Goal: Task Accomplishment & Management: Manage account settings

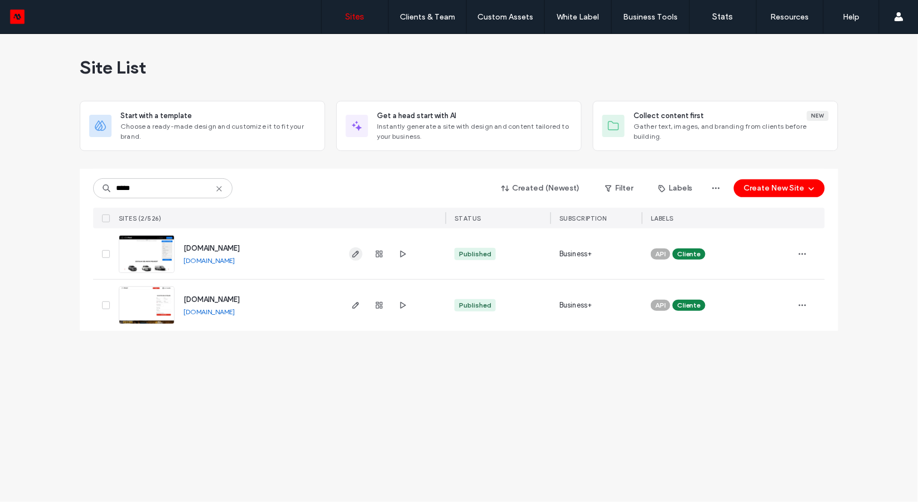
type input "*****"
click at [355, 258] on icon "button" at bounding box center [355, 254] width 9 height 9
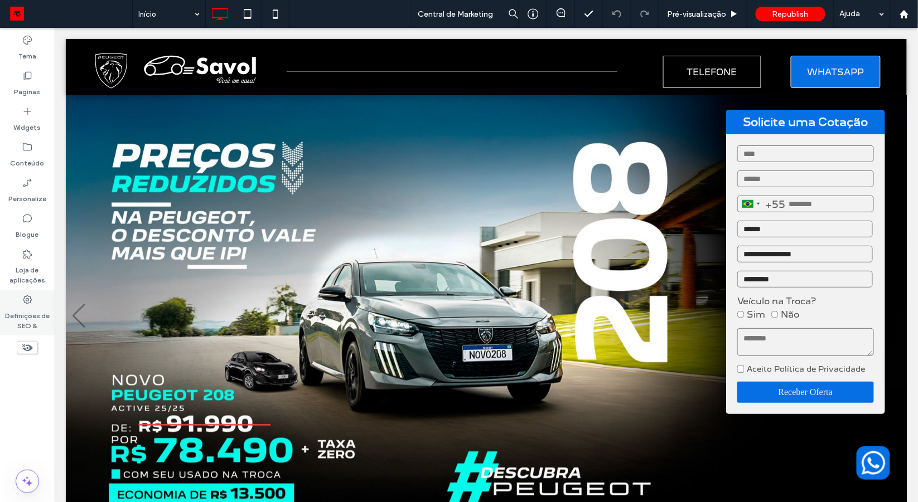
click at [30, 309] on label "Definições de SEO &" at bounding box center [27, 318] width 55 height 26
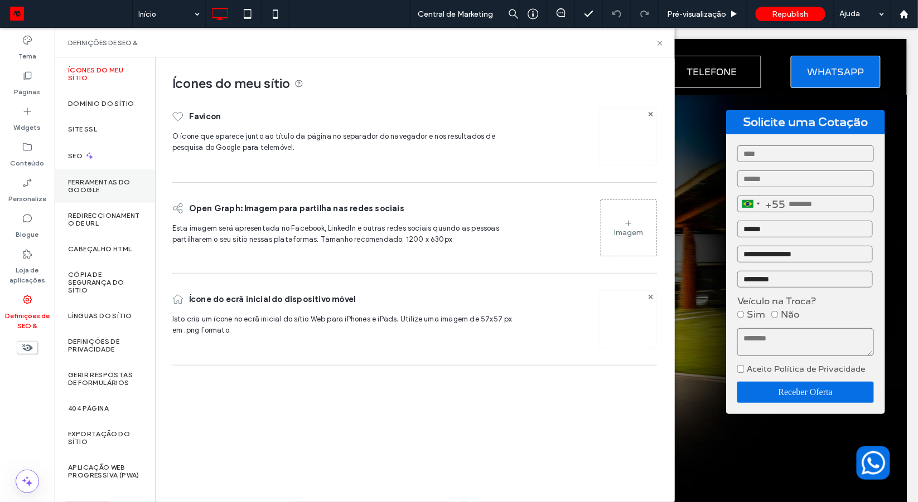
click at [119, 185] on label "Ferramentas do Google" at bounding box center [105, 186] width 74 height 16
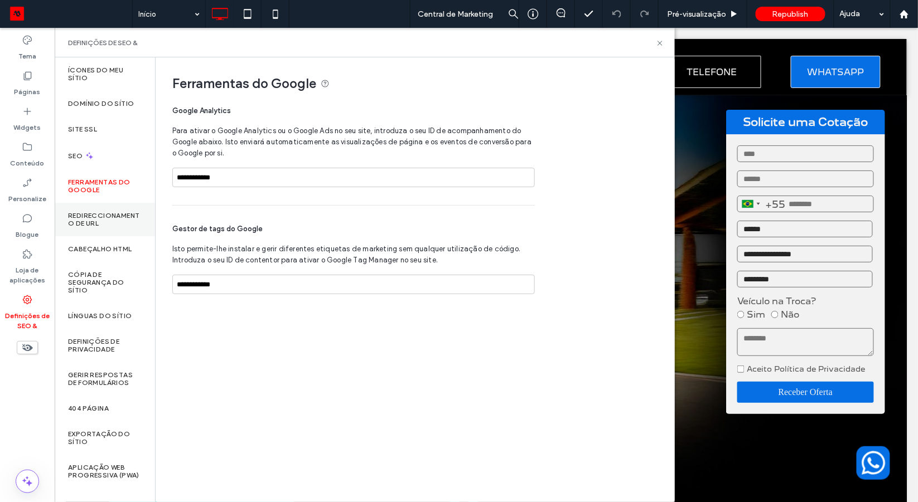
click at [114, 217] on label "Redireccionamento de URL" at bounding box center [105, 220] width 74 height 16
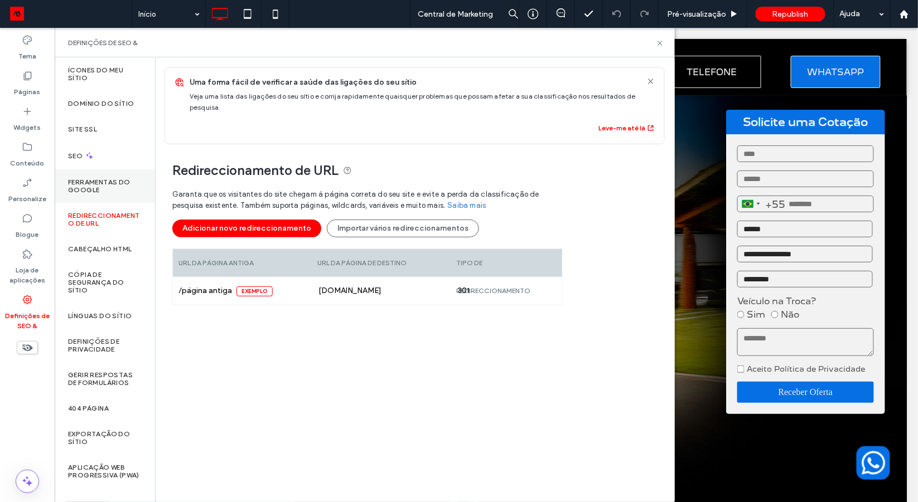
click at [113, 180] on label "Ferramentas do Google" at bounding box center [105, 186] width 74 height 16
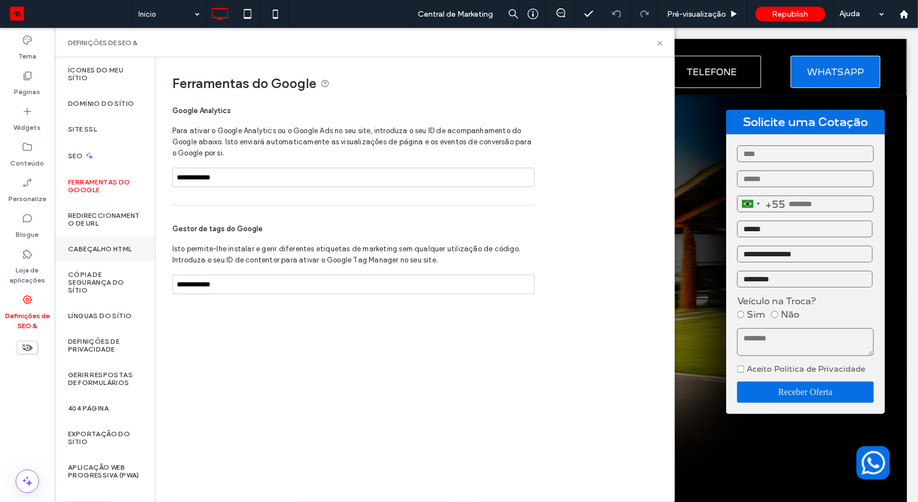
click at [105, 242] on div "Cabeçalho HTML" at bounding box center [105, 249] width 100 height 26
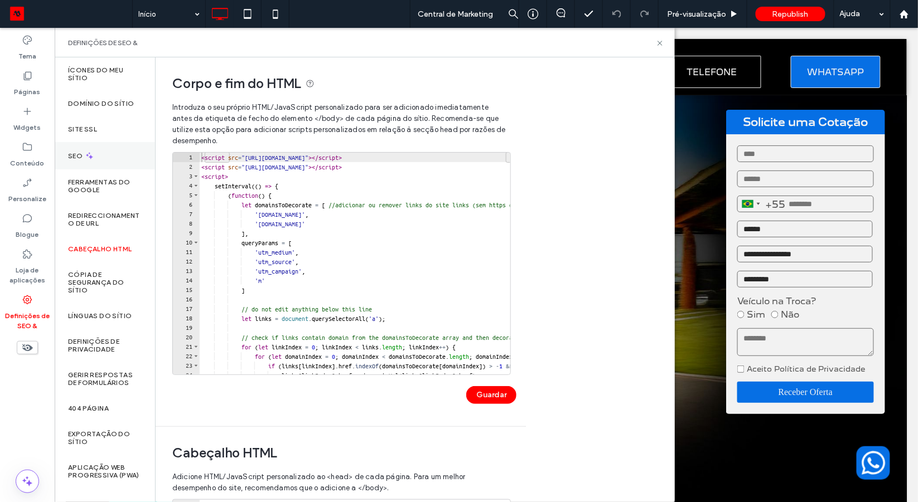
click at [109, 152] on div "SEO" at bounding box center [105, 155] width 100 height 27
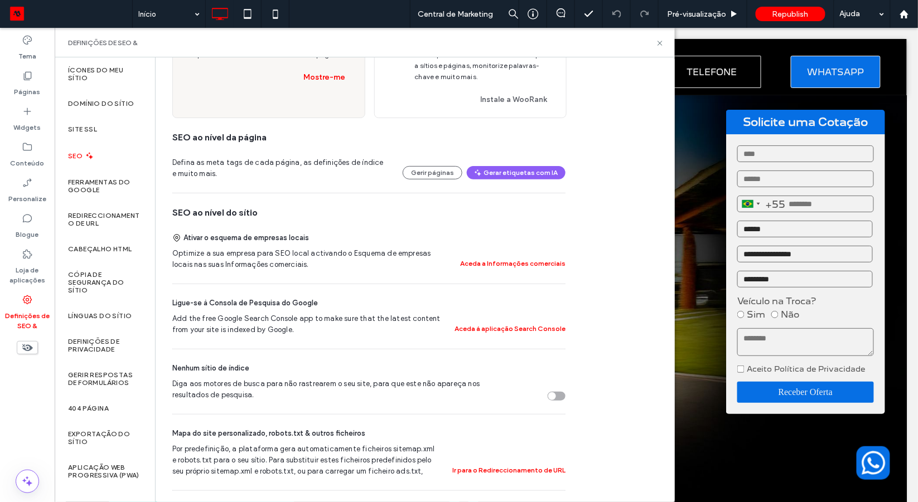
scroll to position [134, 0]
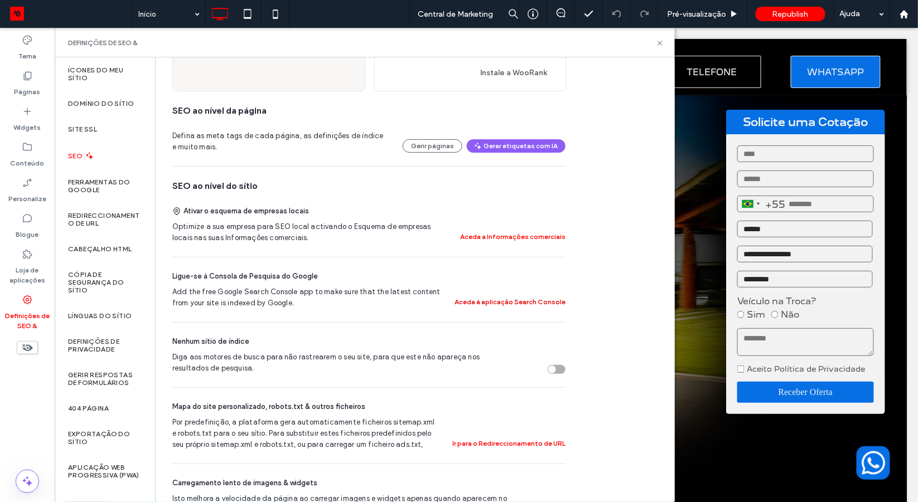
click at [504, 307] on button "Aceda à aplicação Search Console" at bounding box center [509, 301] width 111 height 13
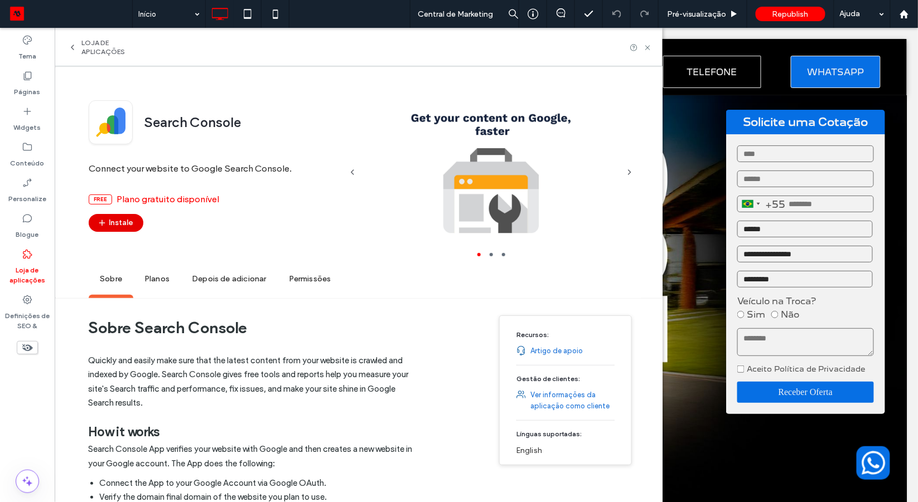
click at [113, 225] on button "Instale" at bounding box center [116, 223] width 55 height 18
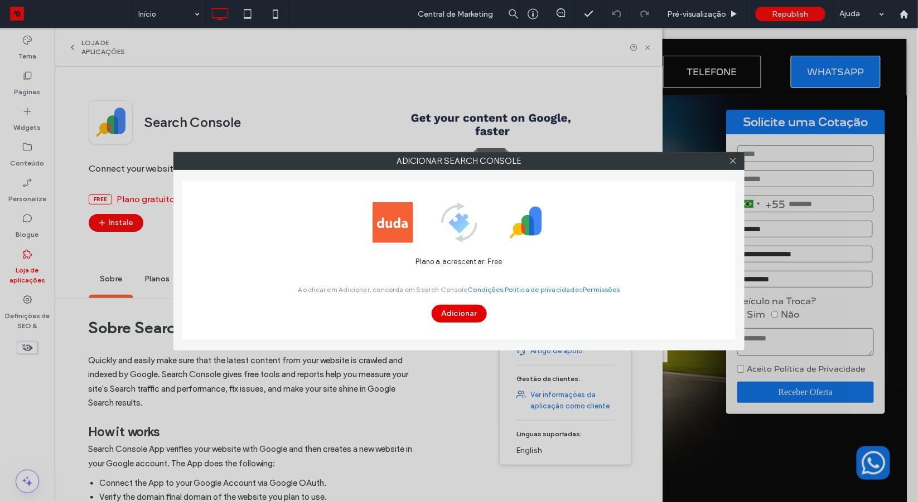
click at [457, 315] on button "Adicionar" at bounding box center [458, 314] width 55 height 18
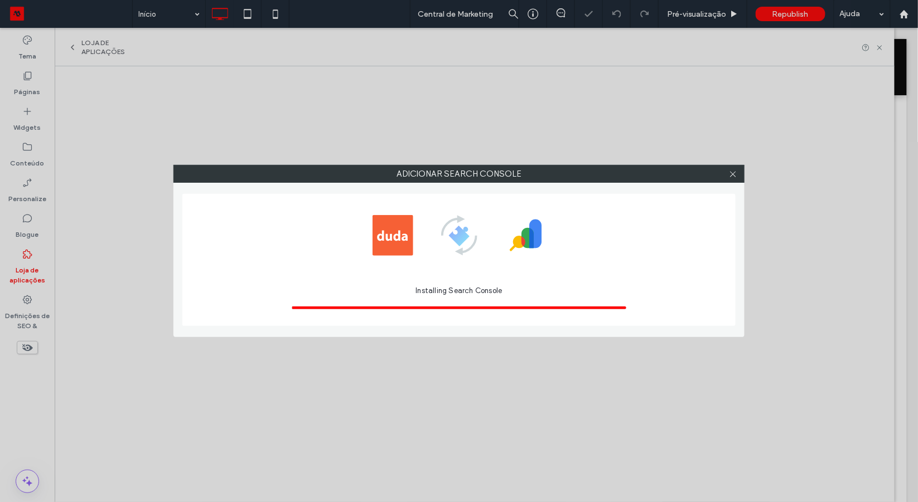
scroll to position [0, 0]
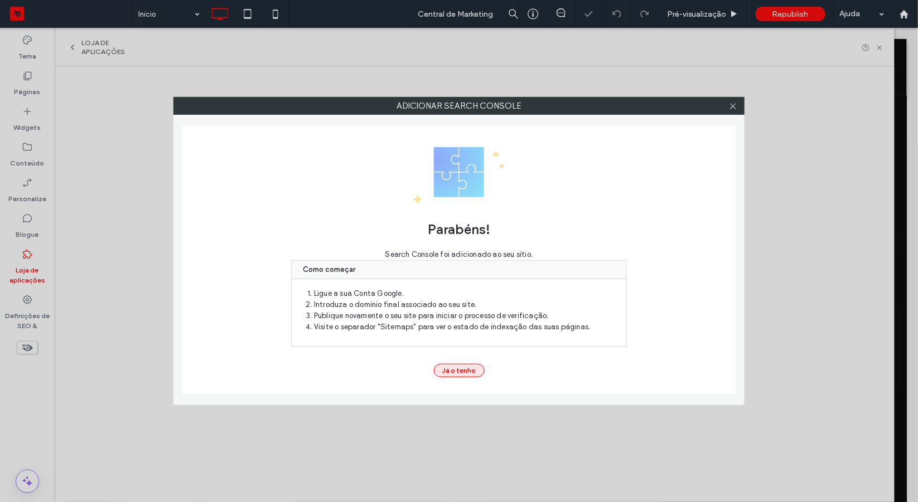
click at [472, 371] on button "Já o tenho" at bounding box center [459, 370] width 51 height 13
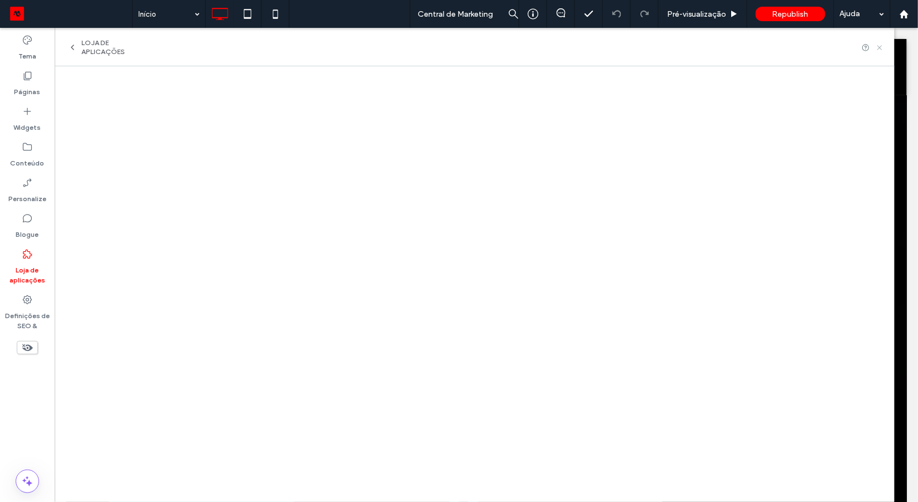
click at [881, 50] on icon at bounding box center [879, 47] width 8 height 8
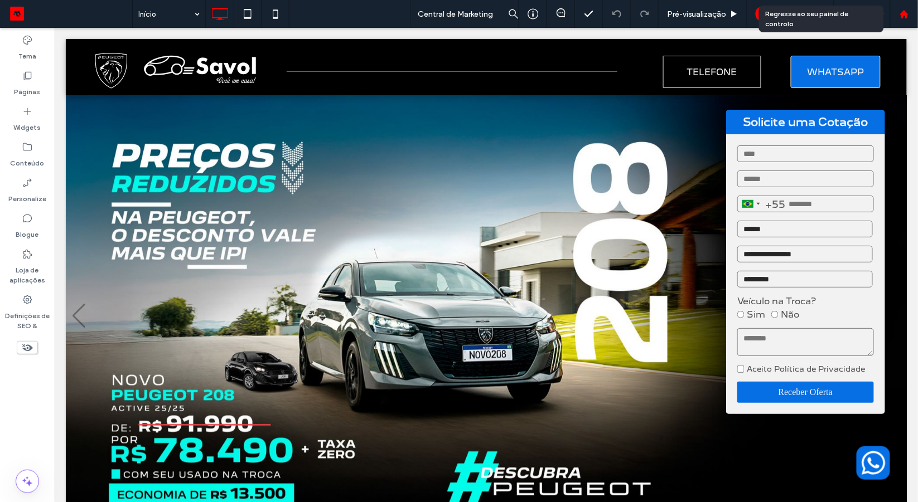
click at [903, 14] on use at bounding box center [903, 13] width 8 height 8
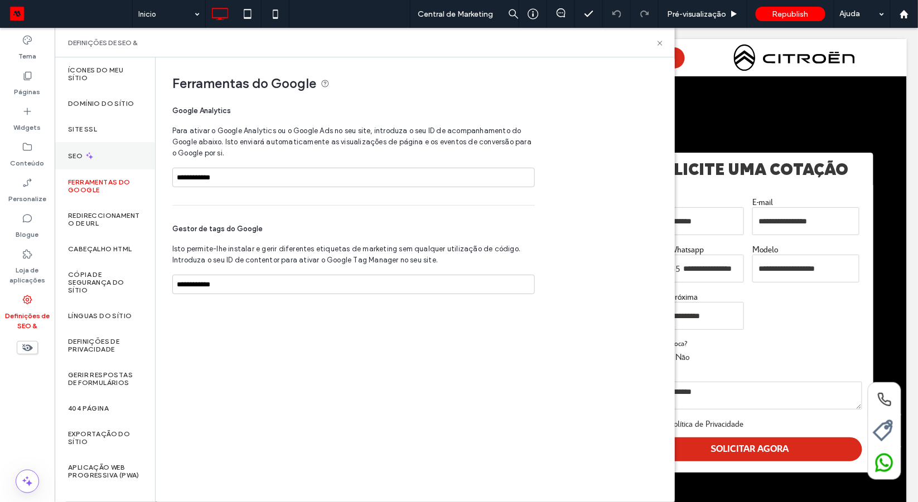
click at [103, 154] on div "SEO" at bounding box center [105, 155] width 100 height 27
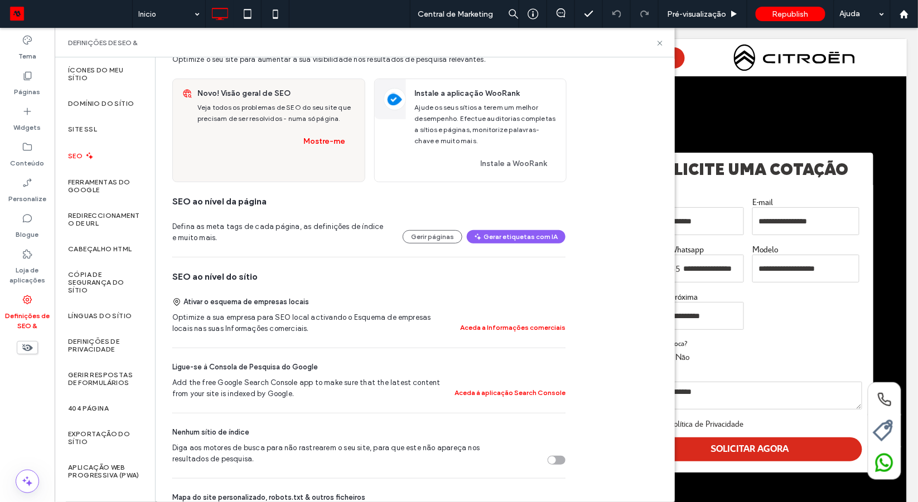
scroll to position [51, 0]
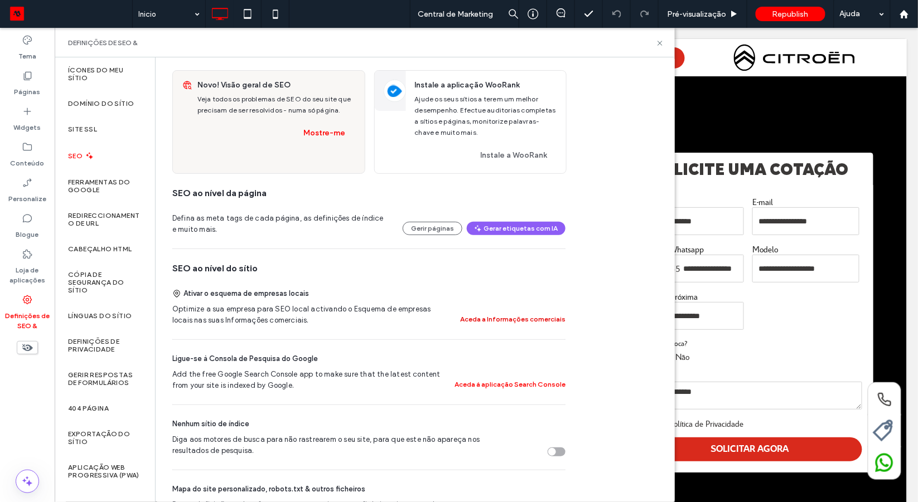
click at [514, 324] on button "Aceda a Informações comerciais" at bounding box center [512, 319] width 105 height 13
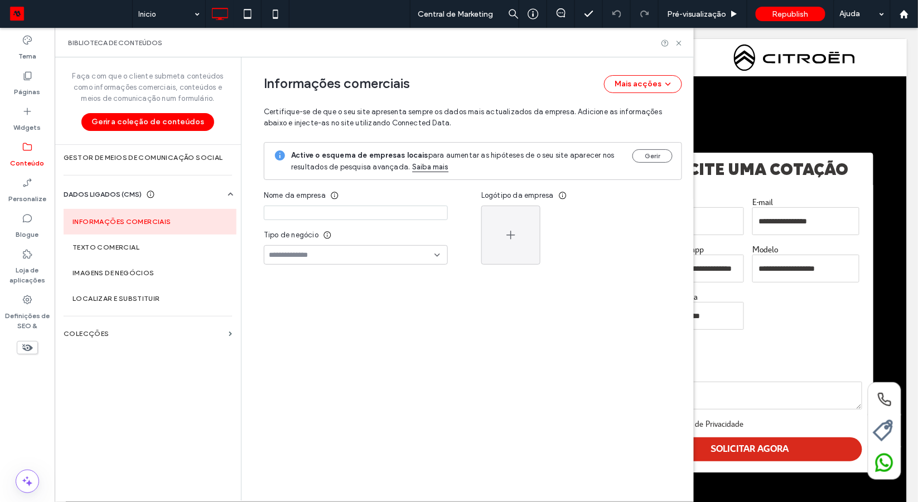
type input "**********"
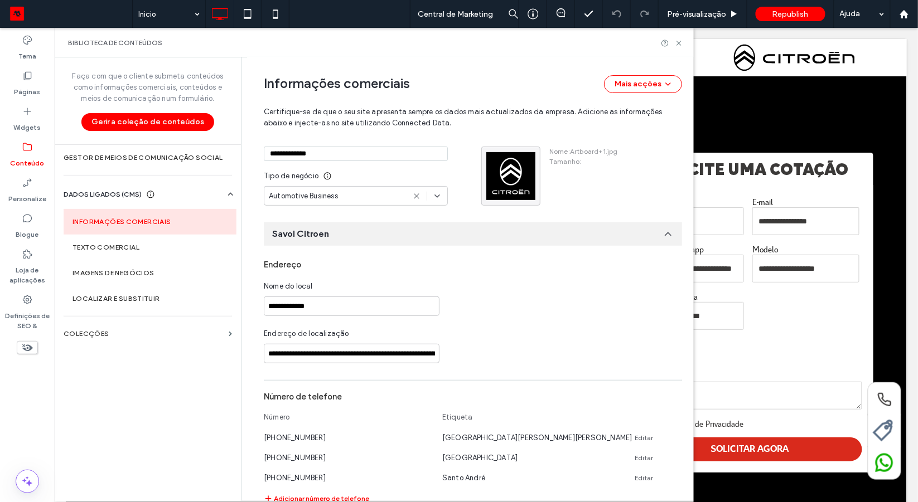
scroll to position [104, 0]
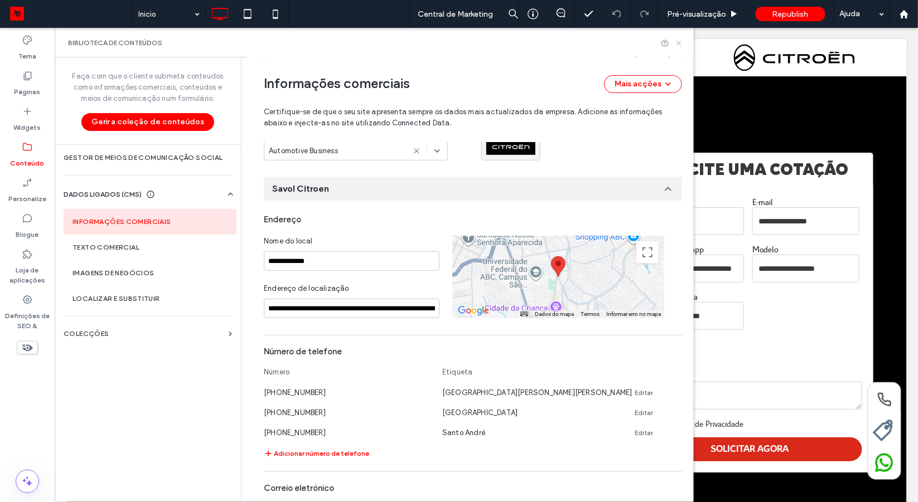
click at [677, 42] on icon at bounding box center [679, 43] width 8 height 8
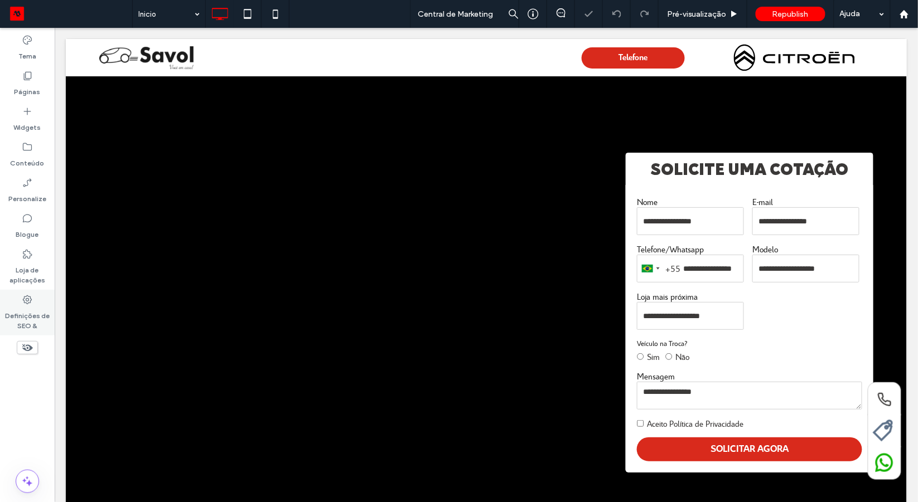
click at [24, 305] on icon at bounding box center [27, 299] width 11 height 11
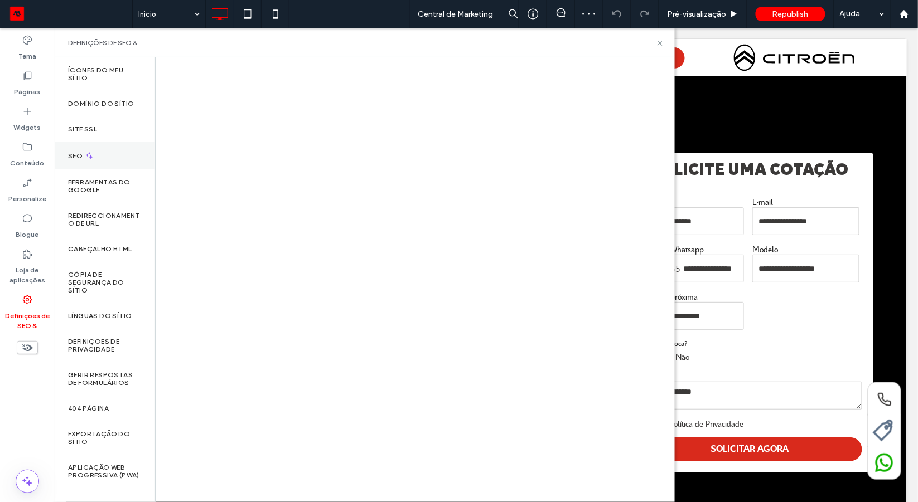
click at [109, 158] on div "SEO" at bounding box center [105, 155] width 100 height 27
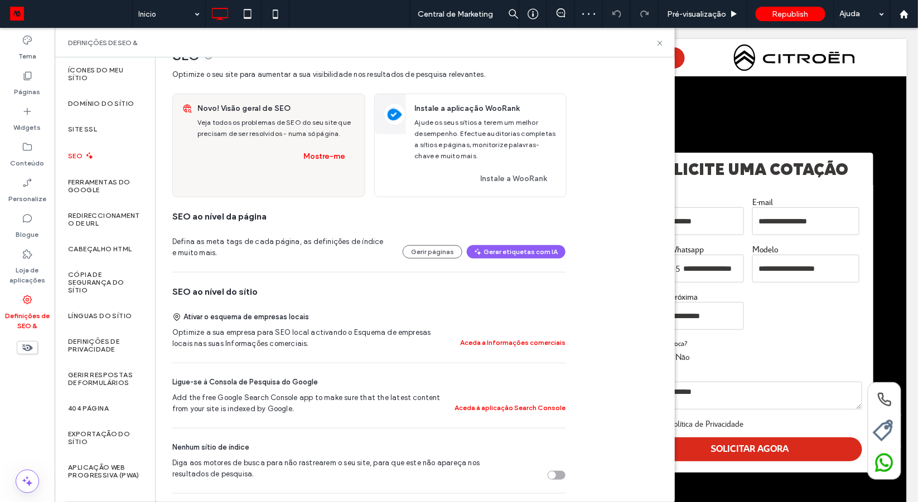
scroll to position [37, 0]
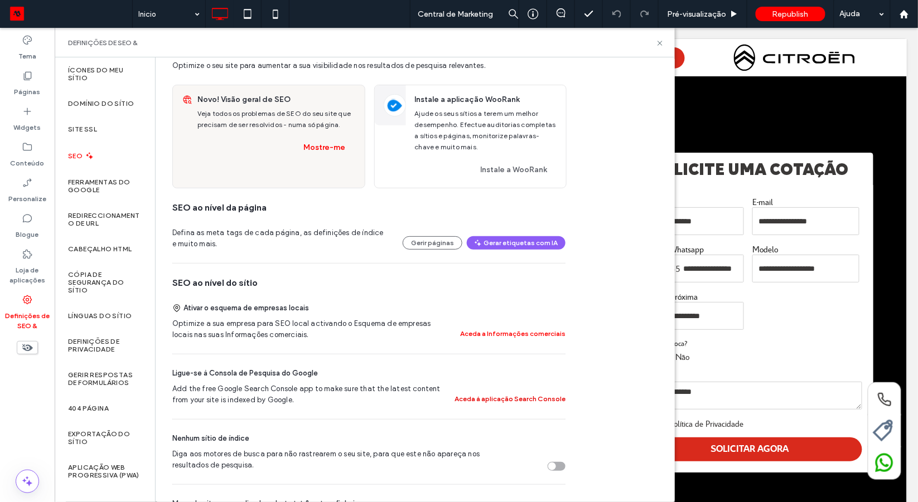
click at [531, 404] on button "Aceda à aplicação Search Console" at bounding box center [509, 398] width 111 height 13
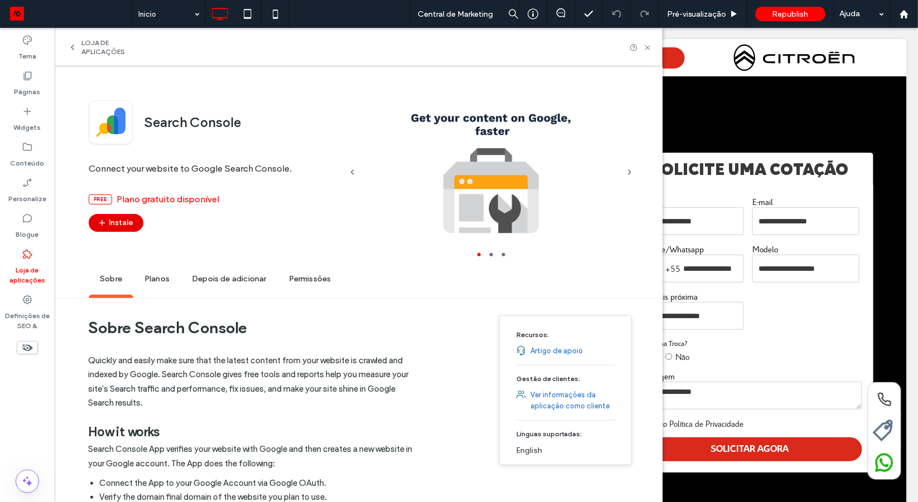
click at [110, 220] on button "Instale" at bounding box center [116, 223] width 55 height 18
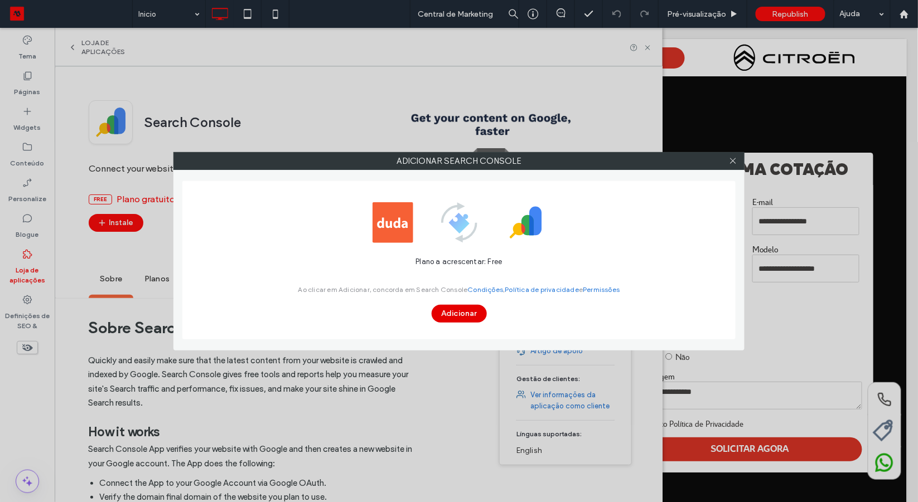
click at [462, 318] on button "Adicionar" at bounding box center [458, 314] width 55 height 18
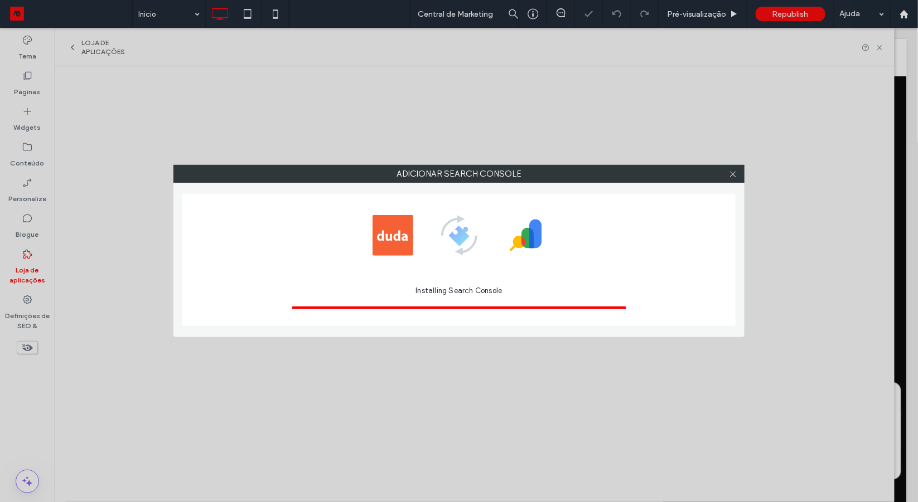
scroll to position [0, 0]
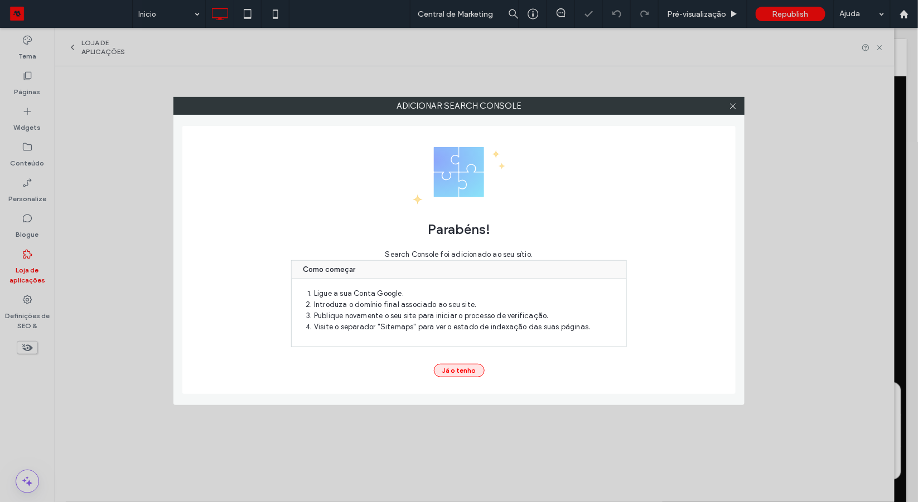
click at [448, 370] on button "Já o tenho" at bounding box center [459, 370] width 51 height 13
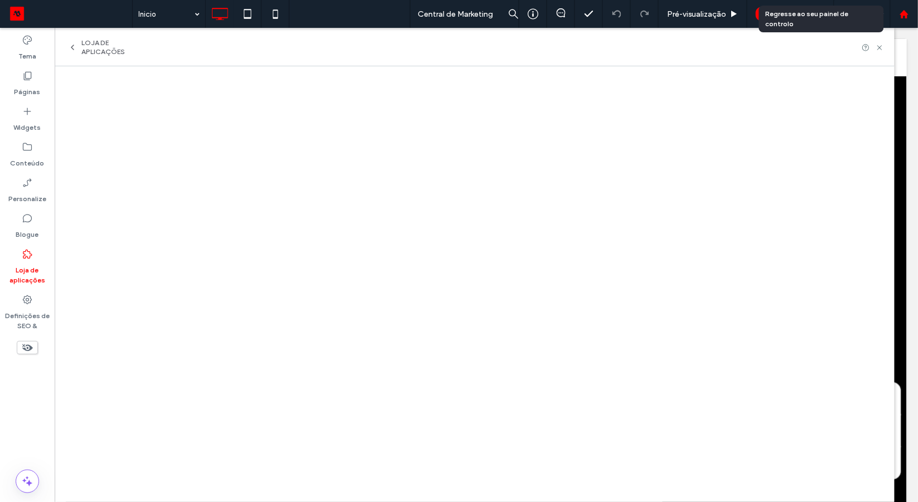
click at [903, 17] on icon at bounding box center [903, 13] width 9 height 9
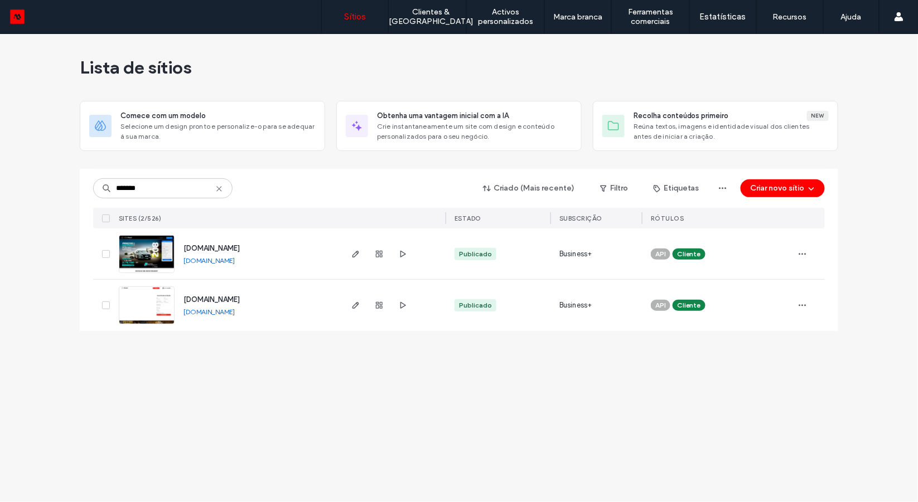
type input "*******"
click at [235, 257] on link "peugeot.savol.com.br" at bounding box center [208, 260] width 51 height 8
click at [357, 255] on icon "button" at bounding box center [355, 254] width 9 height 9
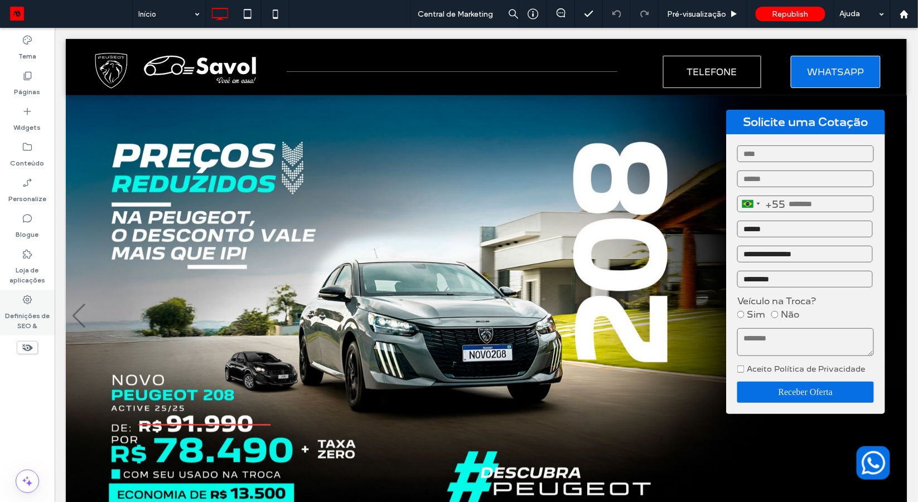
click at [30, 308] on label "Definições de SEO &" at bounding box center [27, 318] width 55 height 26
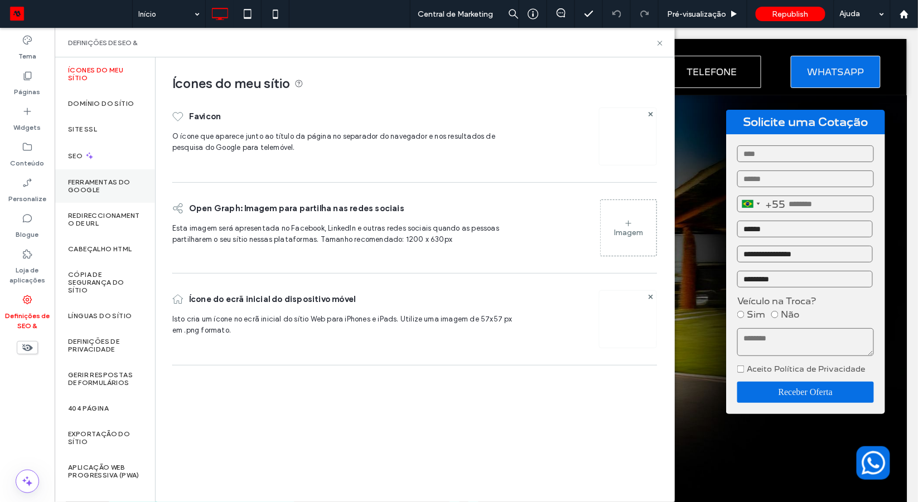
click at [103, 185] on label "Ferramentas do Google" at bounding box center [105, 186] width 74 height 16
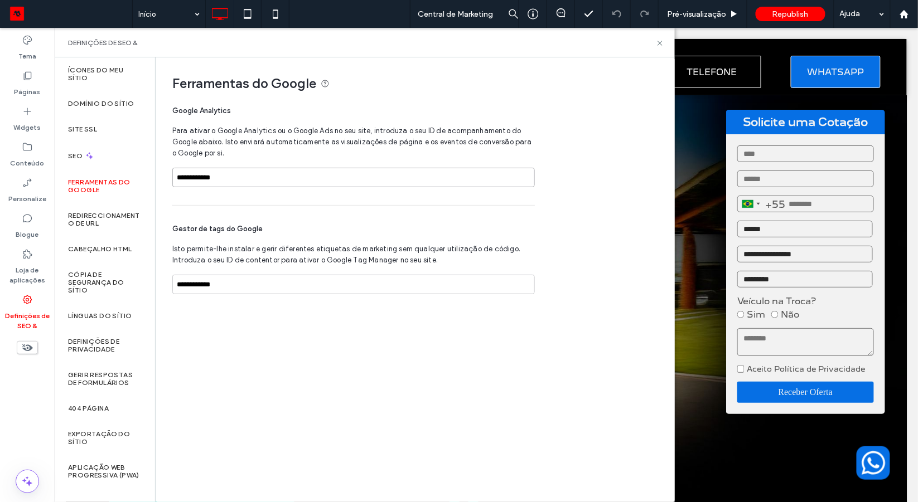
click at [237, 175] on input "**********" at bounding box center [353, 178] width 362 height 20
click at [197, 283] on input "**********" at bounding box center [353, 285] width 362 height 20
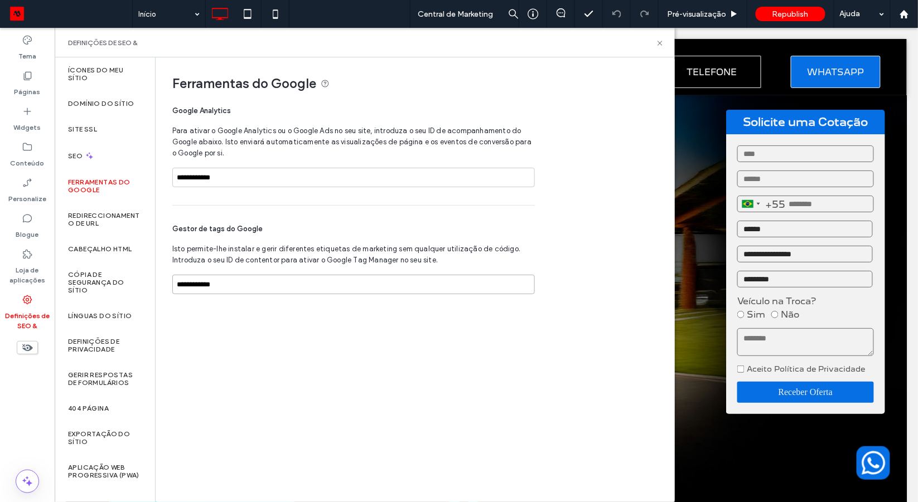
click at [197, 283] on input "**********" at bounding box center [353, 285] width 362 height 20
click at [910, 13] on div at bounding box center [903, 13] width 27 height 9
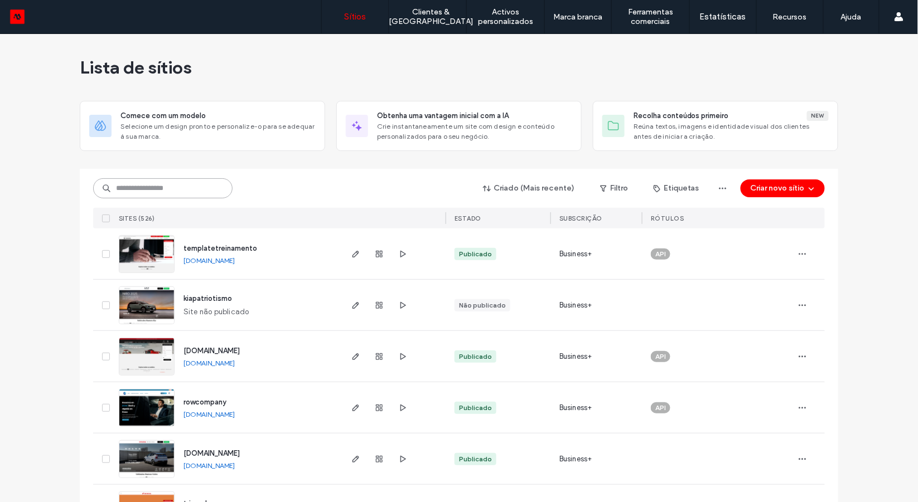
click at [151, 187] on input at bounding box center [162, 188] width 139 height 20
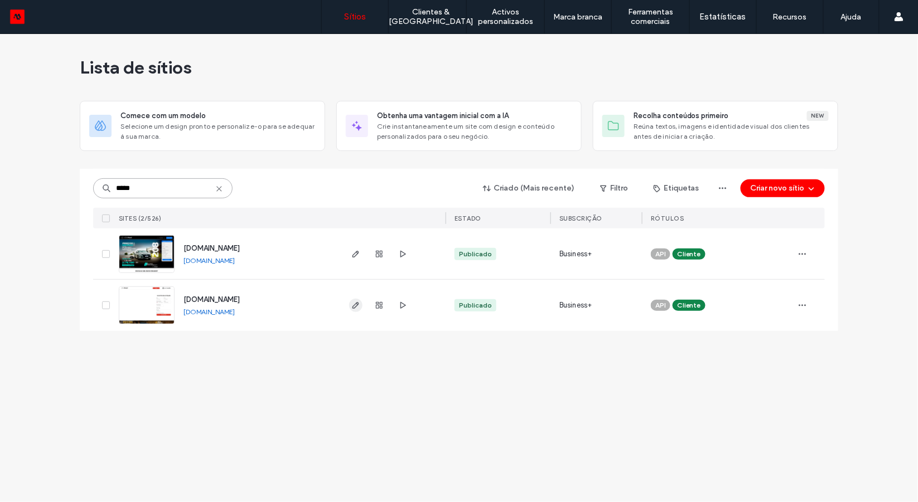
type input "*****"
click at [353, 307] on icon "button" at bounding box center [355, 305] width 9 height 9
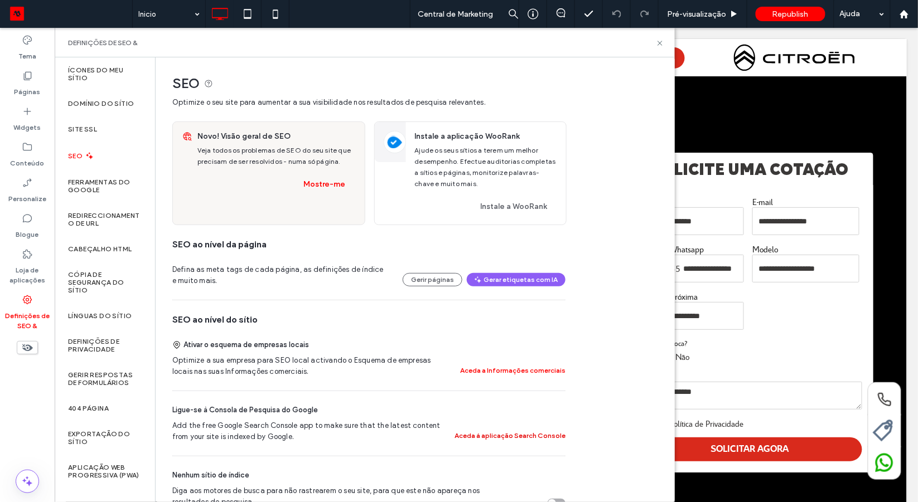
scroll to position [65, 0]
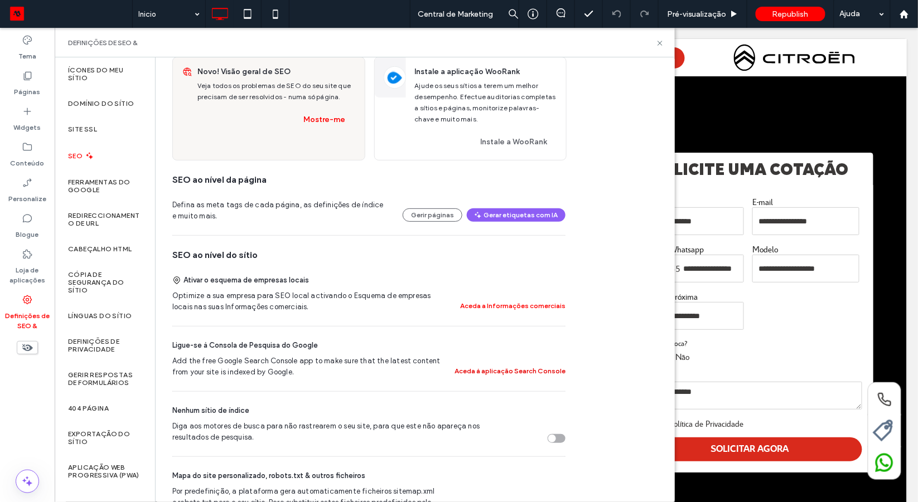
click at [478, 367] on button "Aceda à aplicação Search Console" at bounding box center [509, 371] width 111 height 13
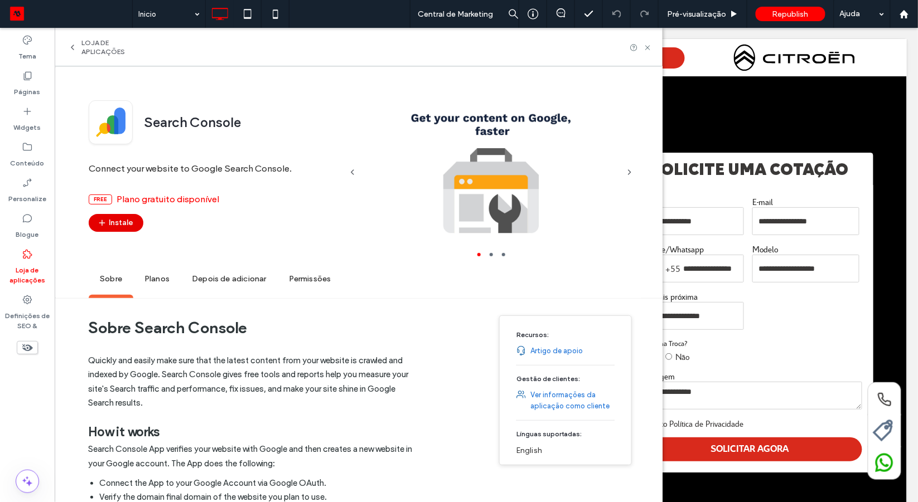
click at [120, 226] on button "Instale" at bounding box center [116, 223] width 55 height 18
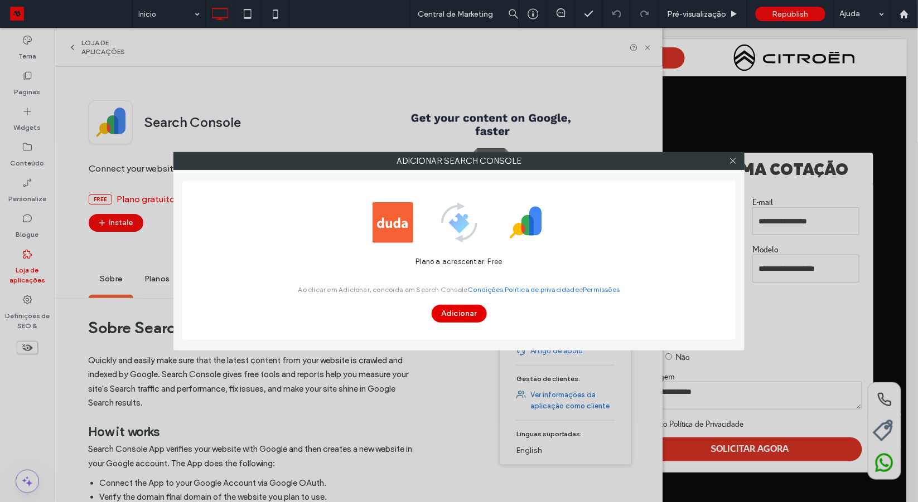
click at [459, 312] on button "Adicionar" at bounding box center [458, 314] width 55 height 18
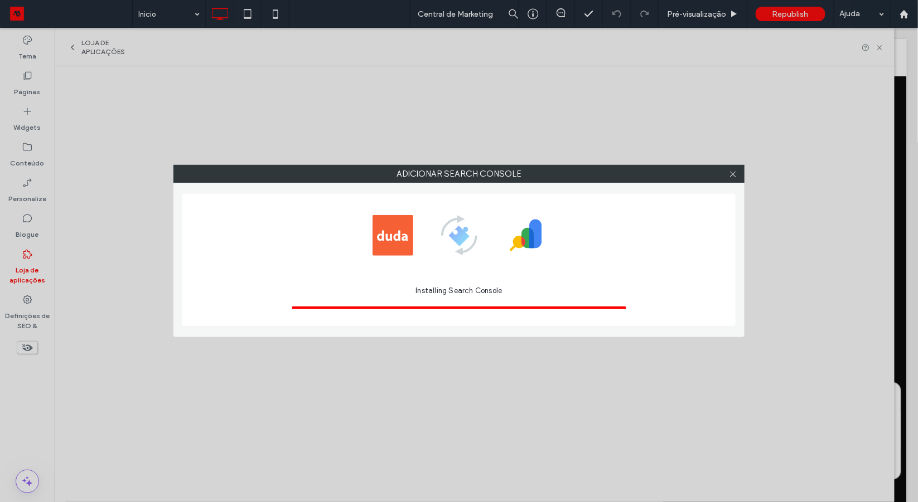
scroll to position [0, 0]
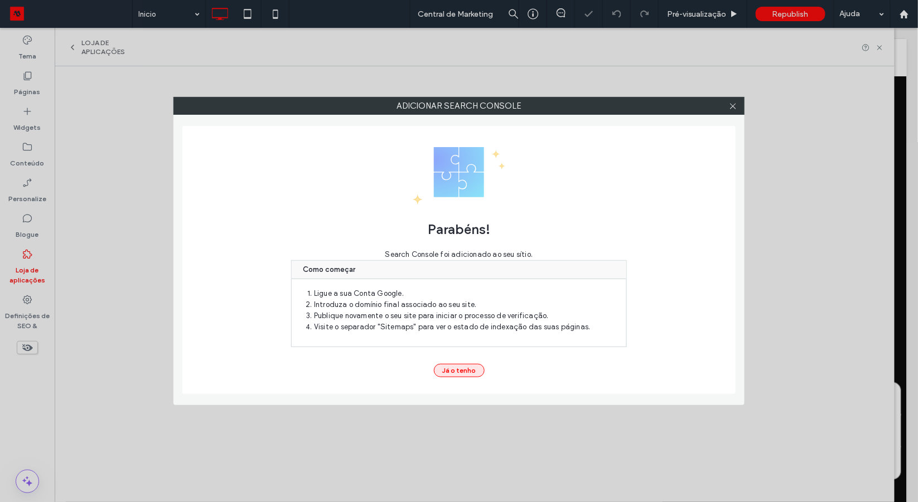
click at [467, 370] on button "Já o tenho" at bounding box center [459, 370] width 51 height 13
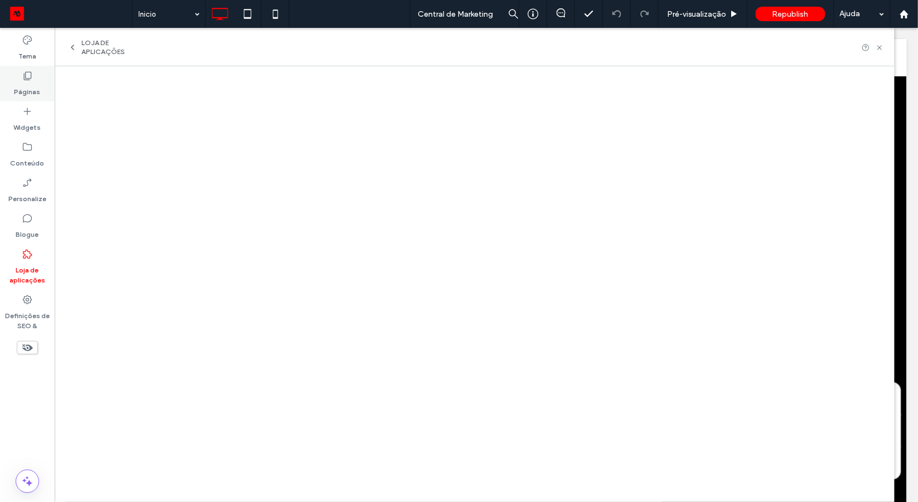
click at [30, 75] on icon at bounding box center [27, 75] width 11 height 11
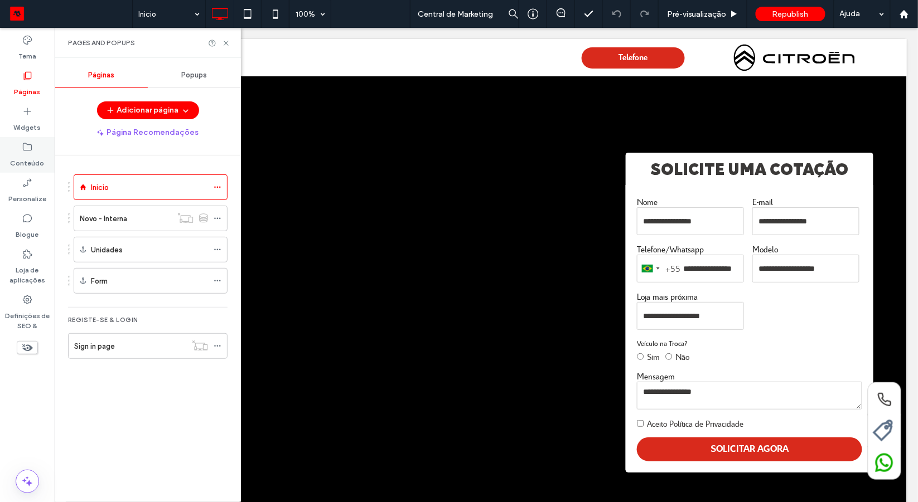
click at [22, 146] on icon at bounding box center [27, 147] width 11 height 11
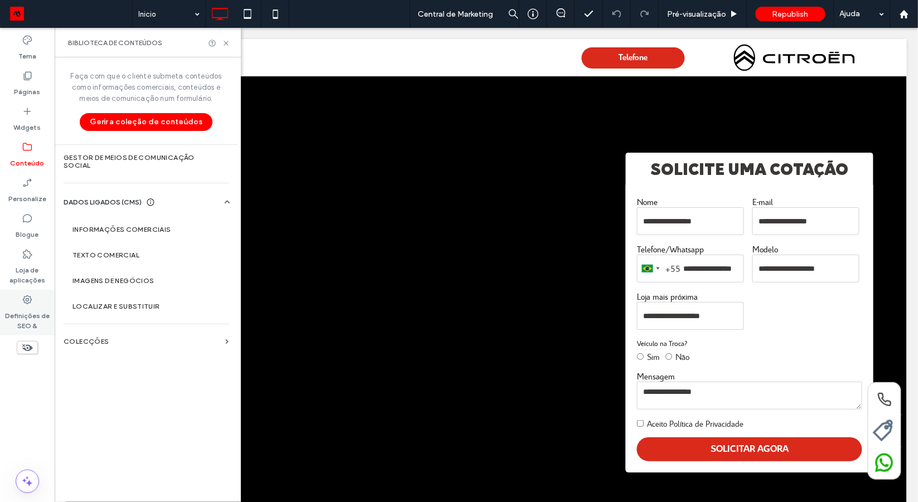
click at [22, 305] on label "Definições de SEO &" at bounding box center [27, 318] width 55 height 26
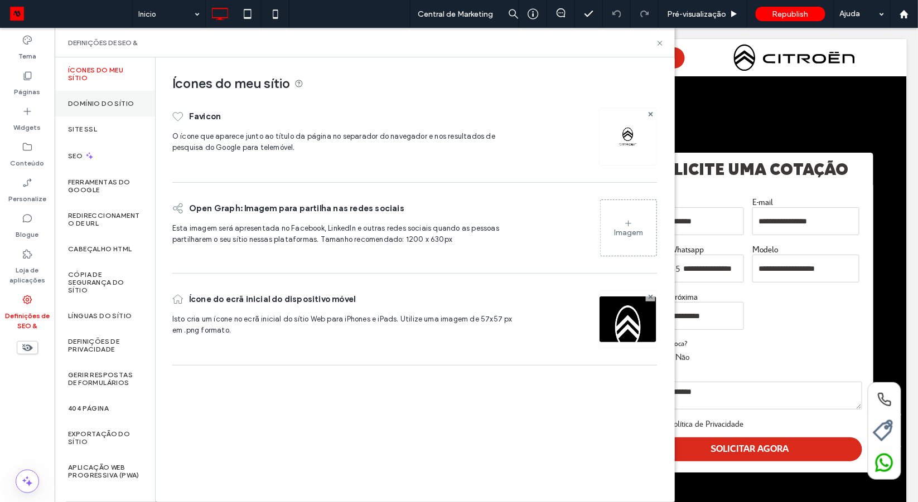
click at [120, 103] on label "Domínio do sítio" at bounding box center [101, 104] width 66 height 8
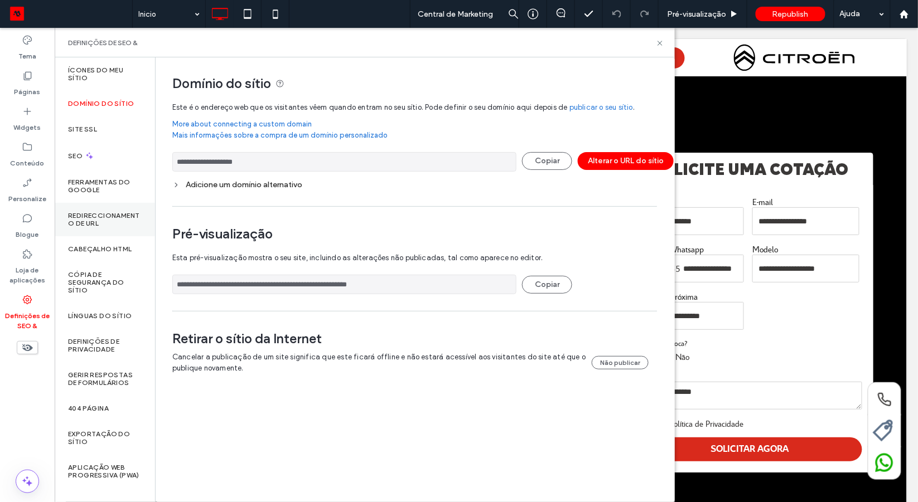
click at [103, 216] on label "Redireccionamento de URL" at bounding box center [105, 220] width 74 height 16
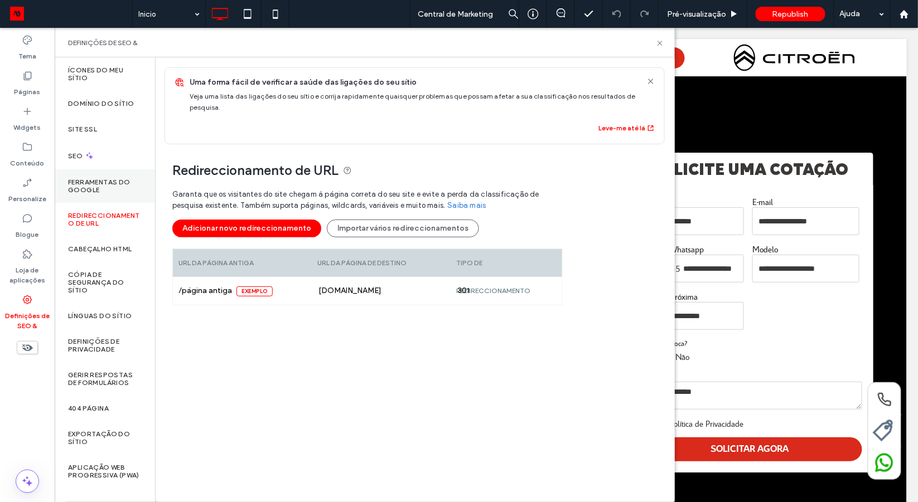
click at [108, 177] on div "Ferramentas do Google" at bounding box center [105, 185] width 100 height 33
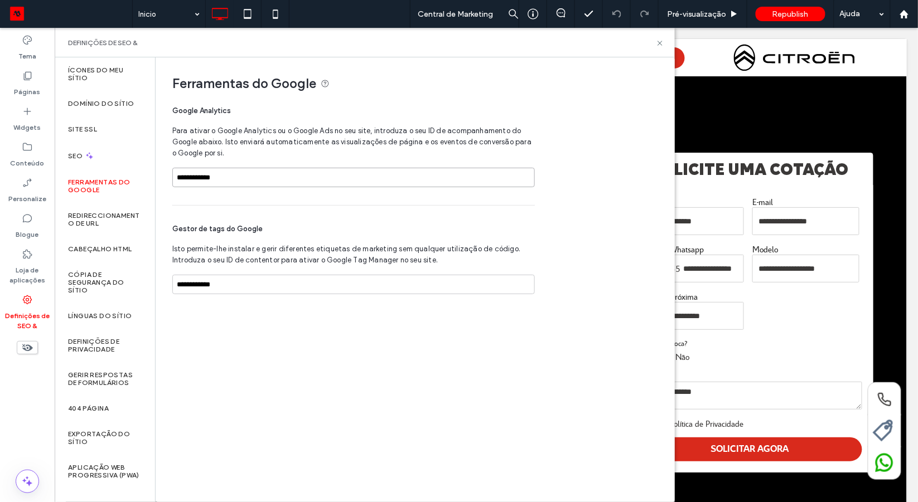
click at [206, 179] on input "**********" at bounding box center [353, 178] width 362 height 20
click at [195, 285] on input "**********" at bounding box center [353, 285] width 362 height 20
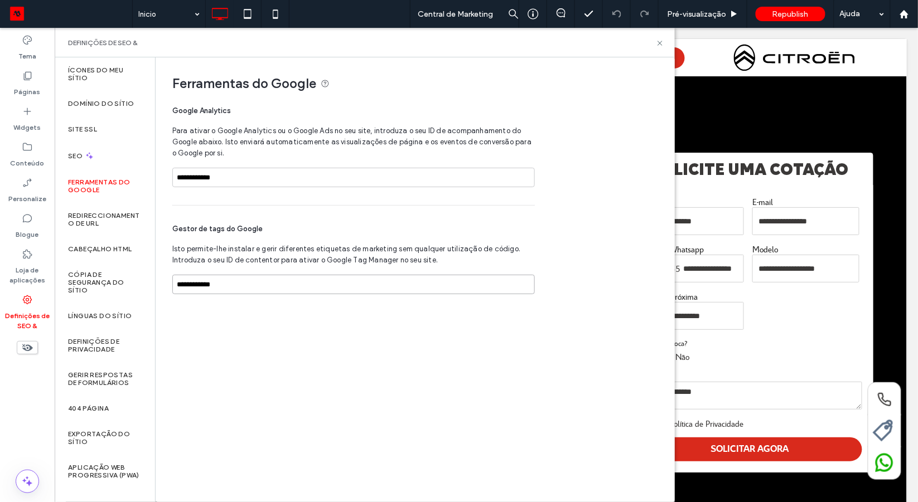
click at [195, 285] on input "**********" at bounding box center [353, 285] width 362 height 20
click at [901, 16] on use at bounding box center [903, 13] width 8 height 8
